Goal: Task Accomplishment & Management: Manage account settings

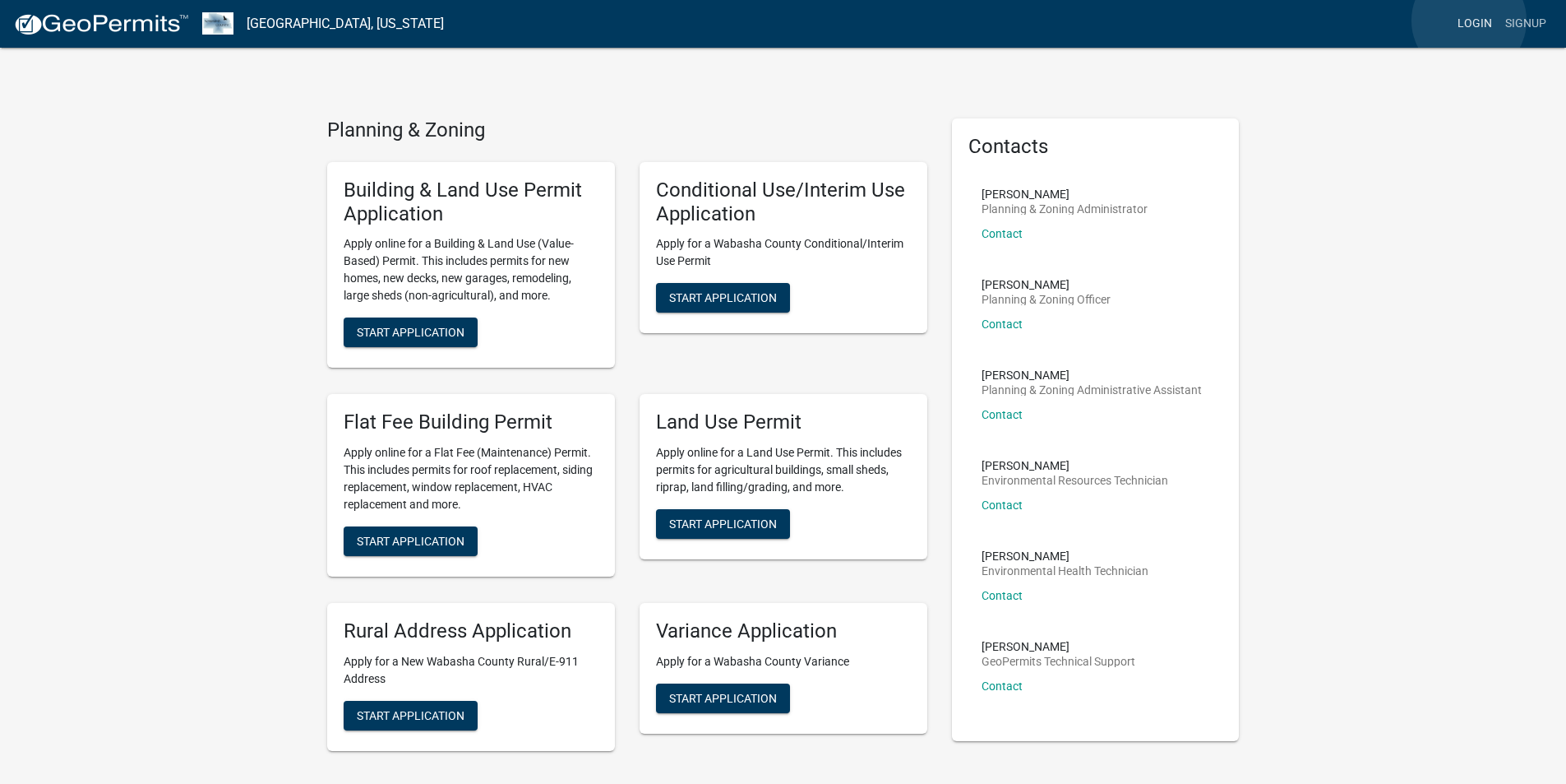
click at [1469, 20] on link "Login" at bounding box center [1475, 23] width 48 height 31
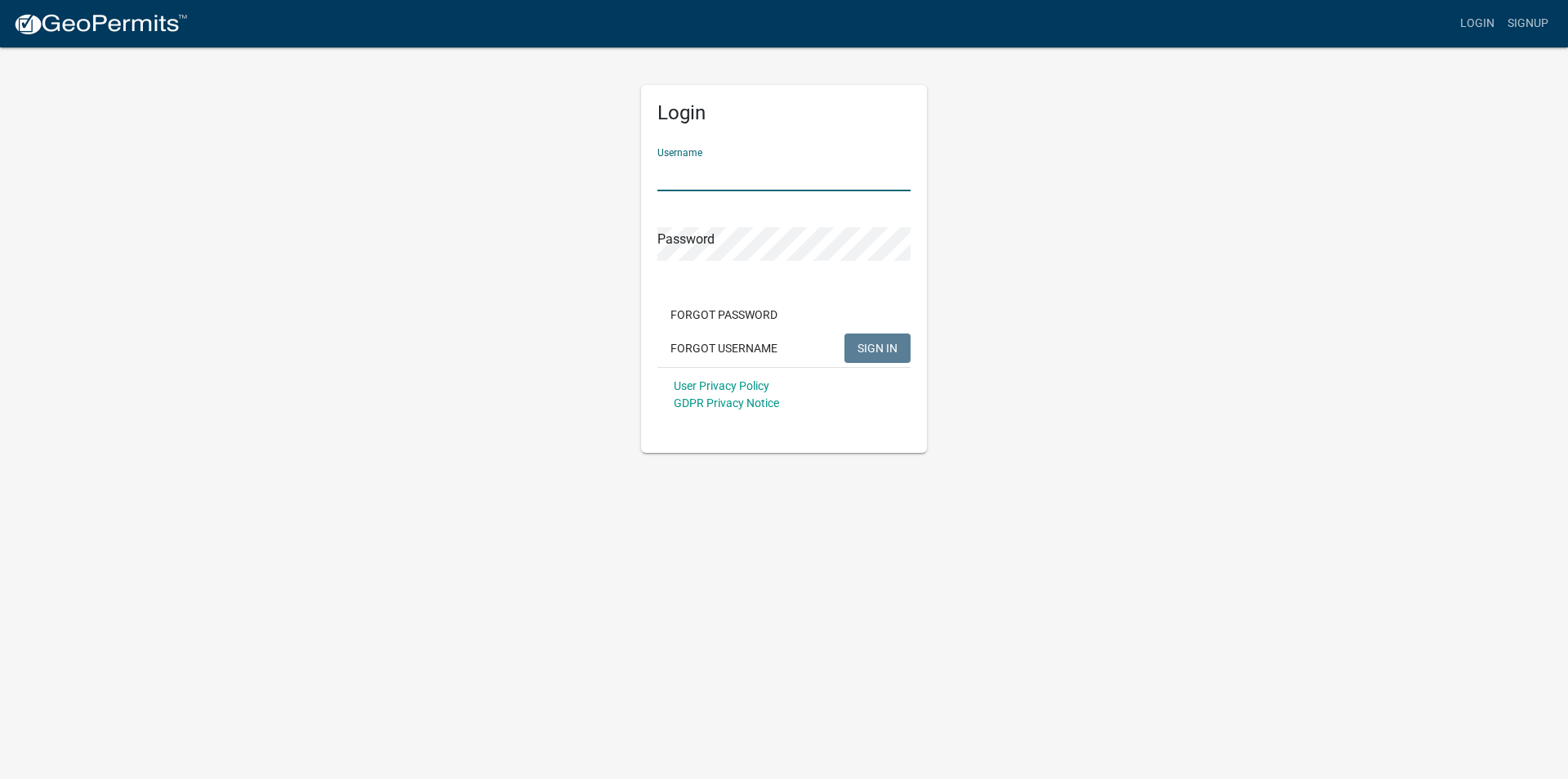
click at [799, 179] on input "Username" at bounding box center [784, 175] width 253 height 34
type input "Tscheiber"
click at [870, 345] on span "SIGN IN" at bounding box center [877, 347] width 40 height 13
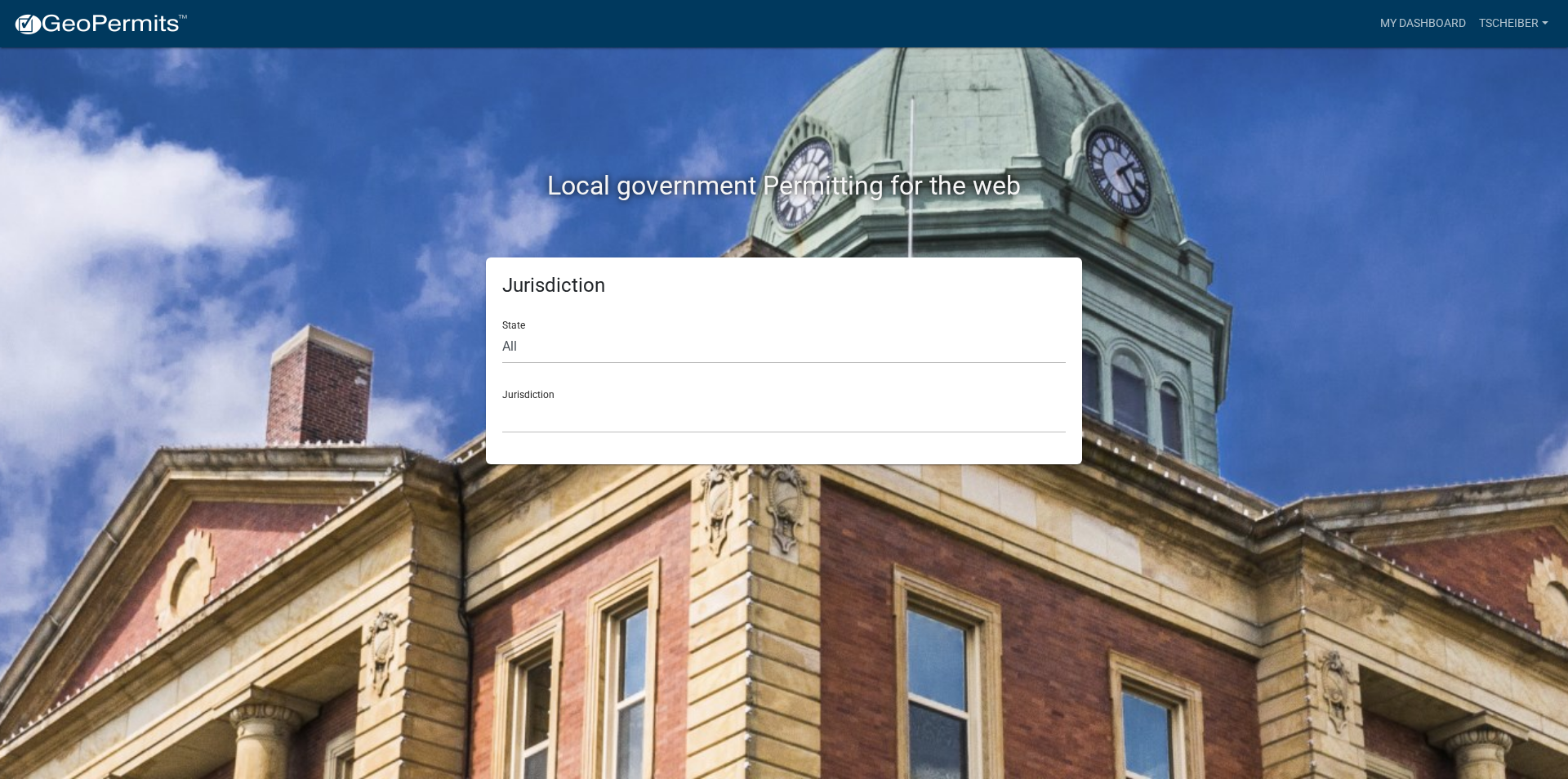
click at [499, 343] on div "Jurisdiction State All [US_STATE] [US_STATE] [US_STATE] [US_STATE] [US_STATE] […" at bounding box center [784, 361] width 596 height 207
click at [512, 341] on select "All [US_STATE] [US_STATE] [US_STATE] [US_STATE] [US_STATE] [US_STATE] [US_STATE…" at bounding box center [784, 347] width 563 height 34
select select "[US_STATE]"
click at [502, 330] on select "All [US_STATE] [US_STATE] [US_STATE] [US_STATE] [US_STATE] [US_STATE] [US_STATE…" at bounding box center [784, 347] width 563 height 34
click at [525, 384] on div "Jurisdiction [GEOGRAPHIC_DATA], [US_STATE] [GEOGRAPHIC_DATA], [US_STATE] [GEOGR…" at bounding box center [784, 404] width 563 height 57
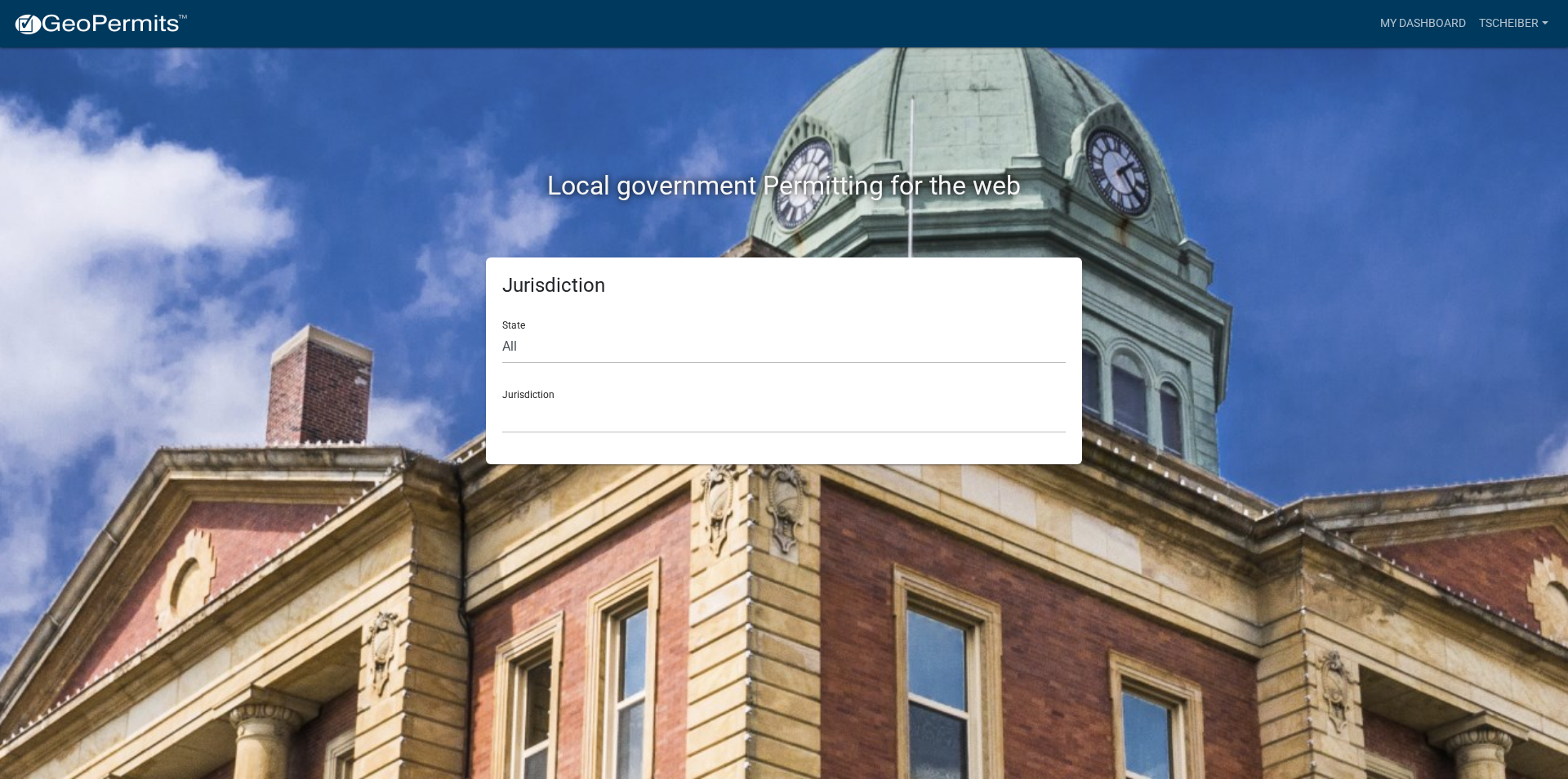
click at [511, 392] on div "Jurisdiction [GEOGRAPHIC_DATA], [US_STATE] [GEOGRAPHIC_DATA], [US_STATE] [GEOGR…" at bounding box center [784, 404] width 563 height 57
click at [508, 393] on div "Jurisdiction [GEOGRAPHIC_DATA], [US_STATE] [GEOGRAPHIC_DATA], [US_STATE] [GEOGR…" at bounding box center [784, 404] width 563 height 57
click at [517, 411] on select "[GEOGRAPHIC_DATA], [US_STATE] [GEOGRAPHIC_DATA], [US_STATE] [GEOGRAPHIC_DATA], …" at bounding box center [784, 416] width 563 height 34
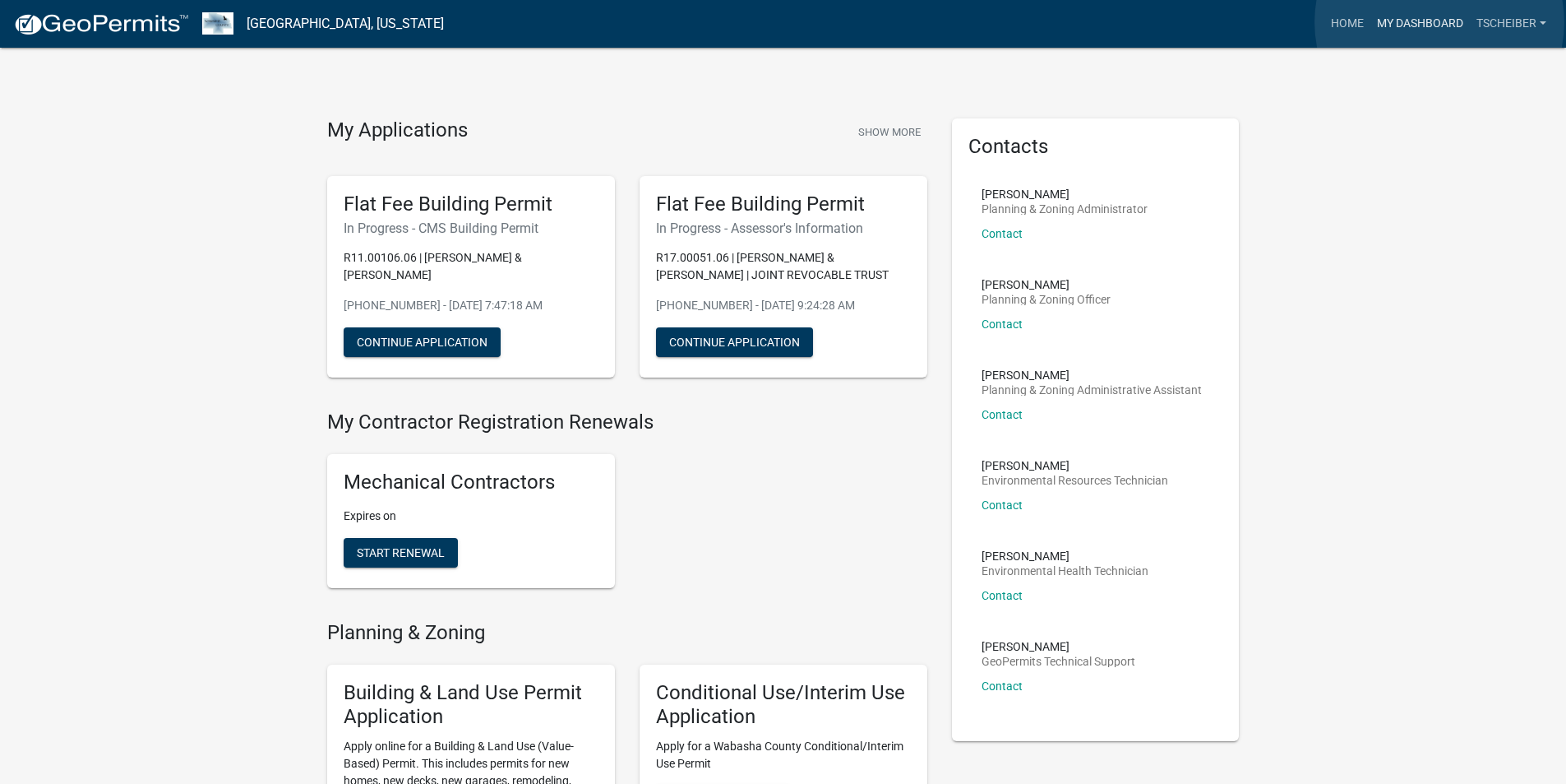
click at [1440, 21] on link "My Dashboard" at bounding box center [1420, 23] width 99 height 31
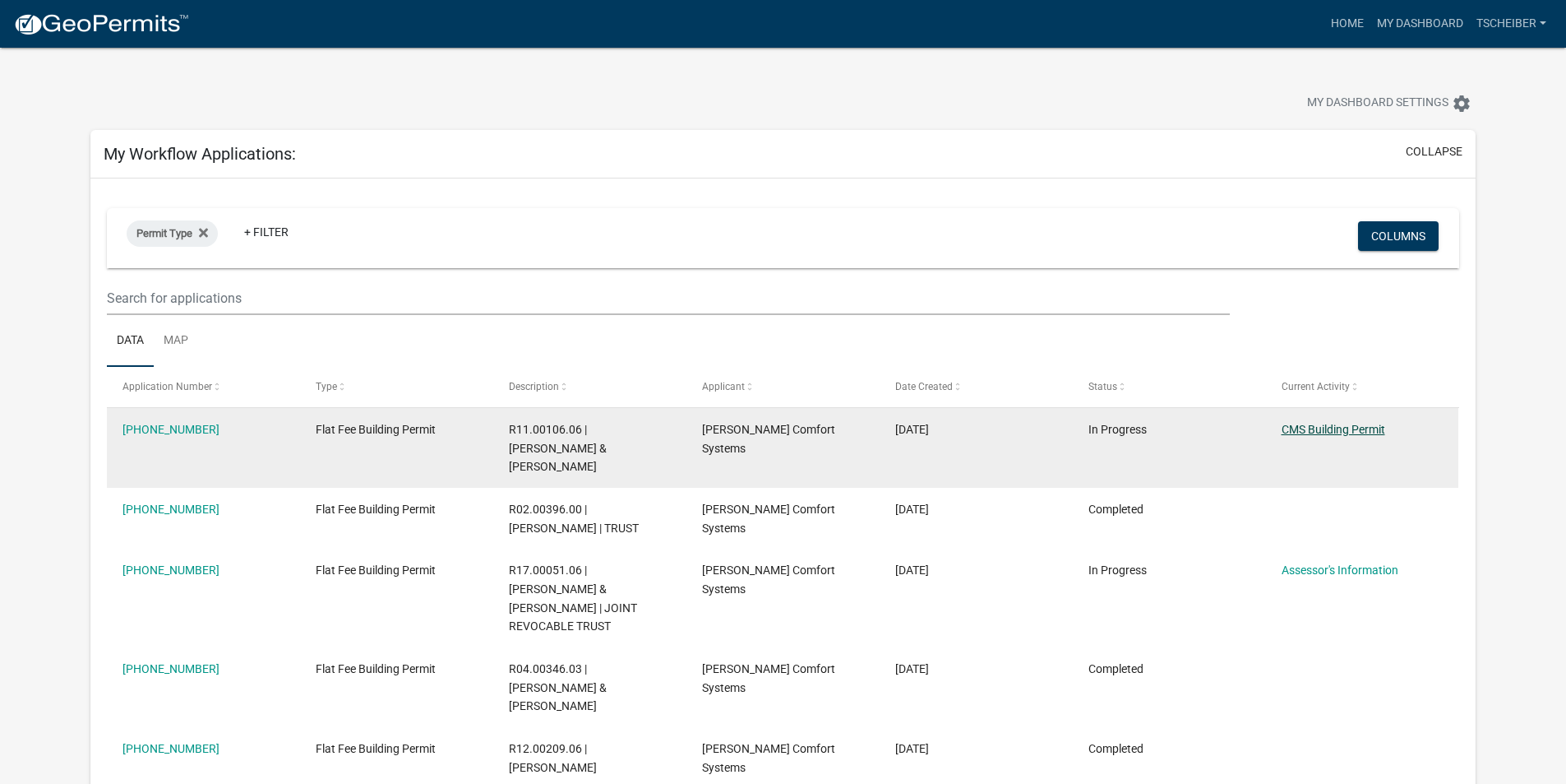
click at [1325, 425] on link "CMS Building Permit" at bounding box center [1334, 429] width 104 height 13
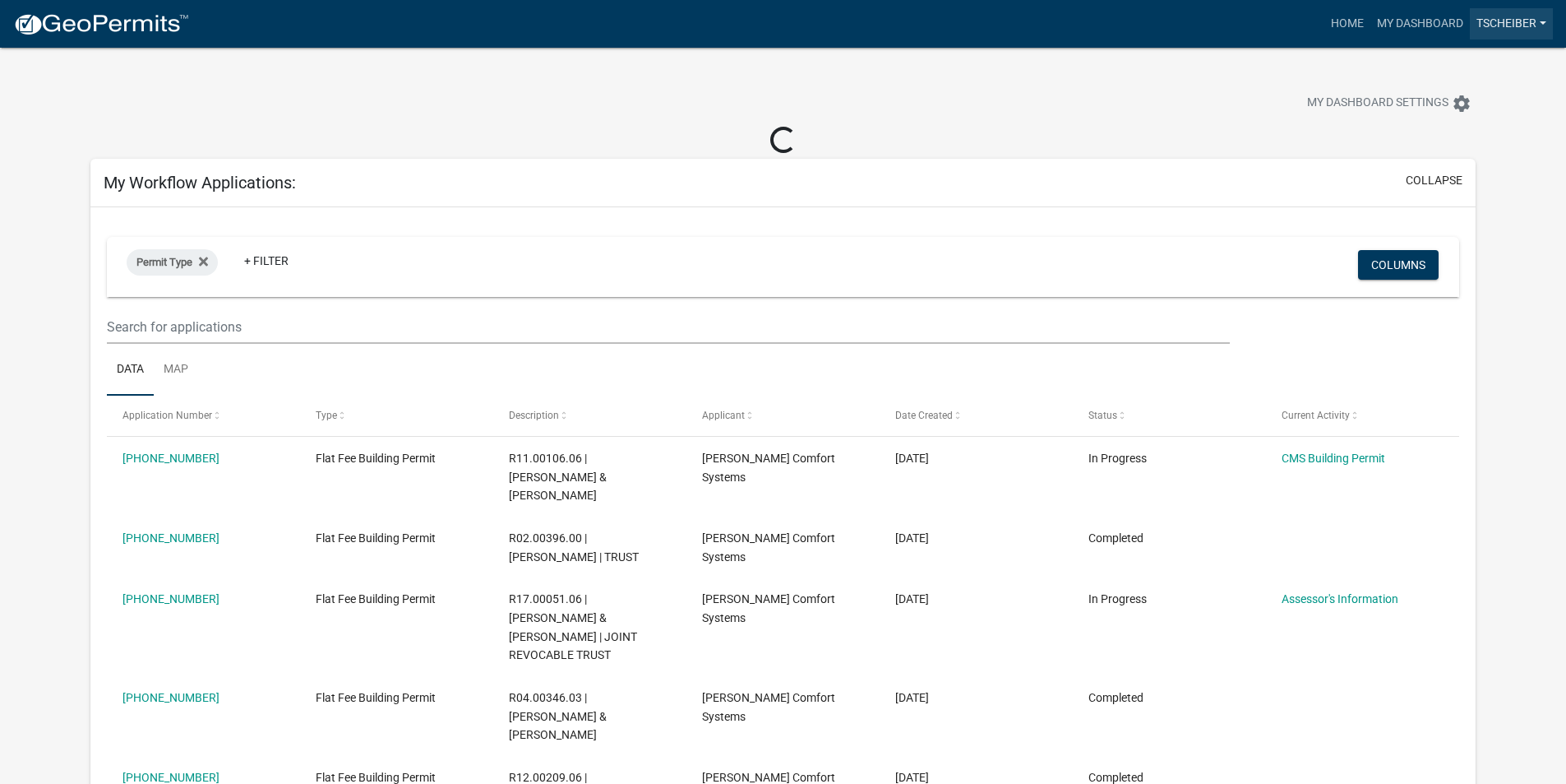
click at [1514, 24] on link "tscheiber" at bounding box center [1511, 23] width 83 height 31
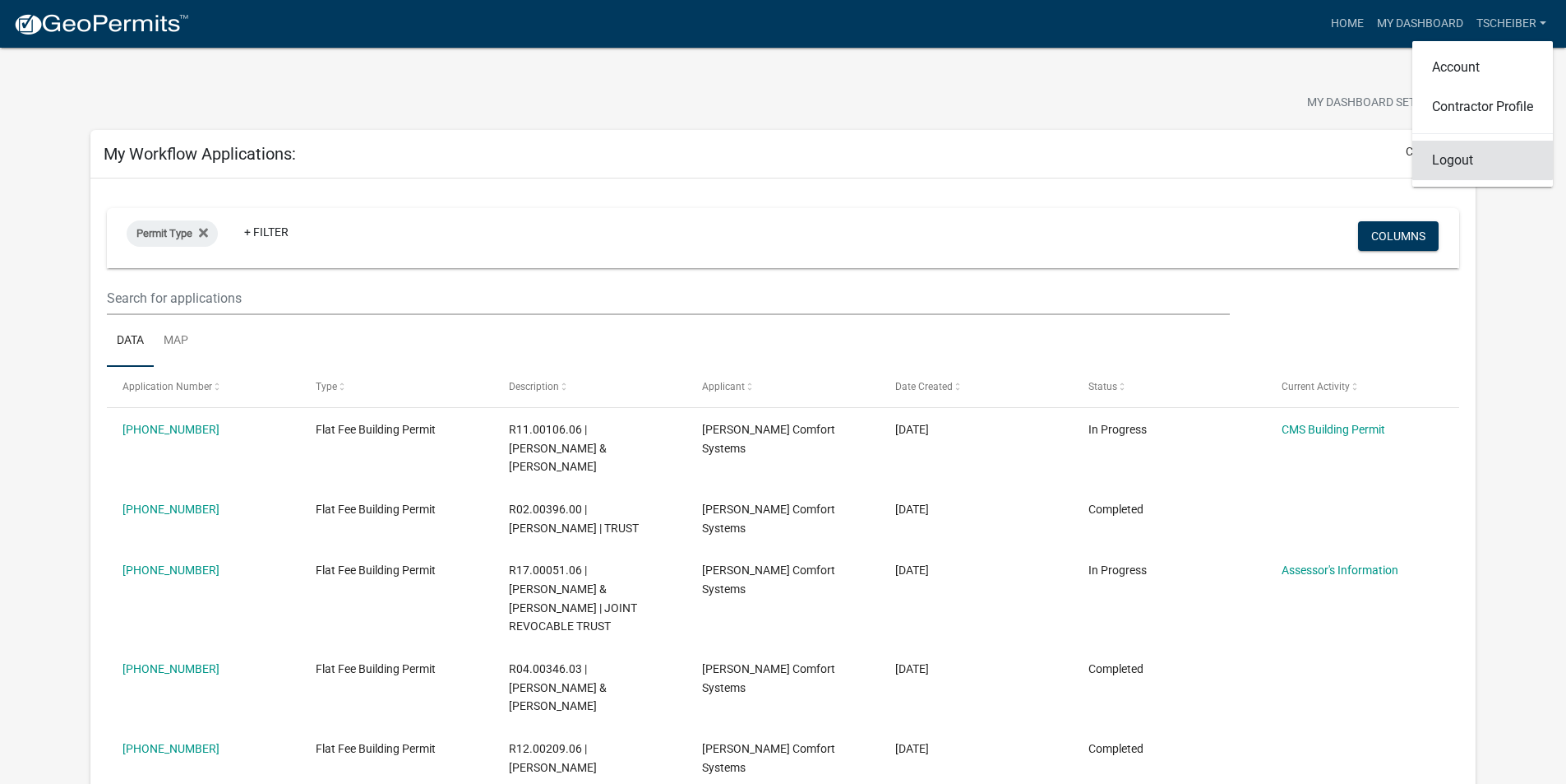
click at [1456, 166] on link "Logout" at bounding box center [1483, 160] width 141 height 39
